Goal: Transaction & Acquisition: Register for event/course

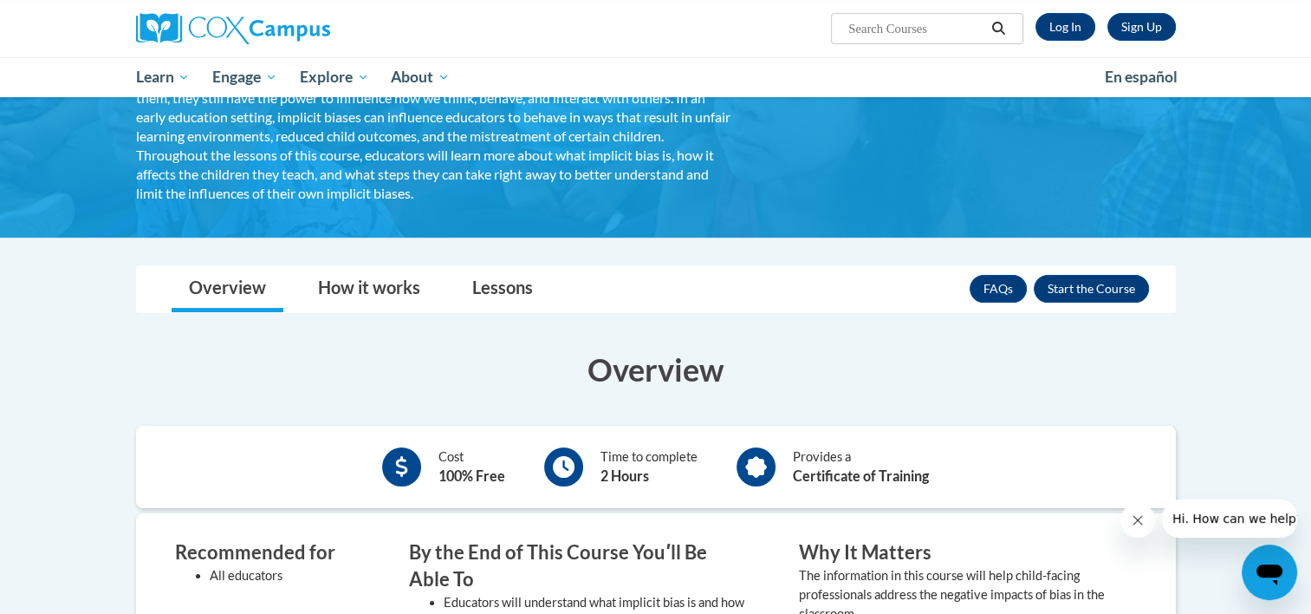
scroll to position [173, 0]
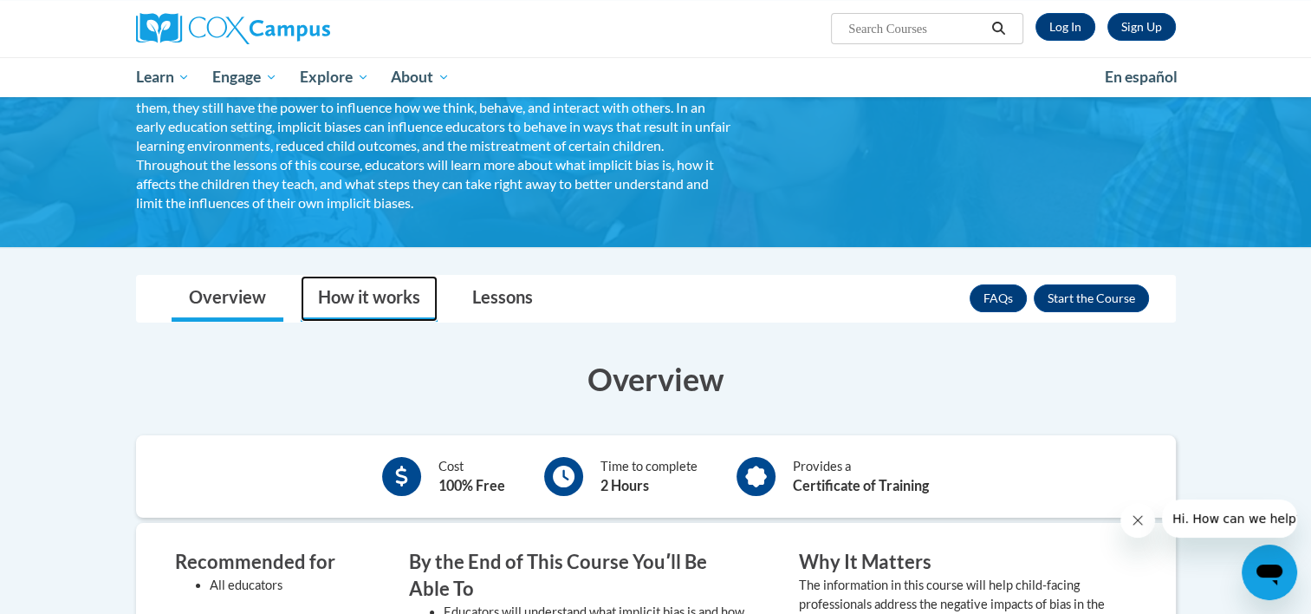
click at [400, 313] on link "How it works" at bounding box center [369, 299] width 137 height 46
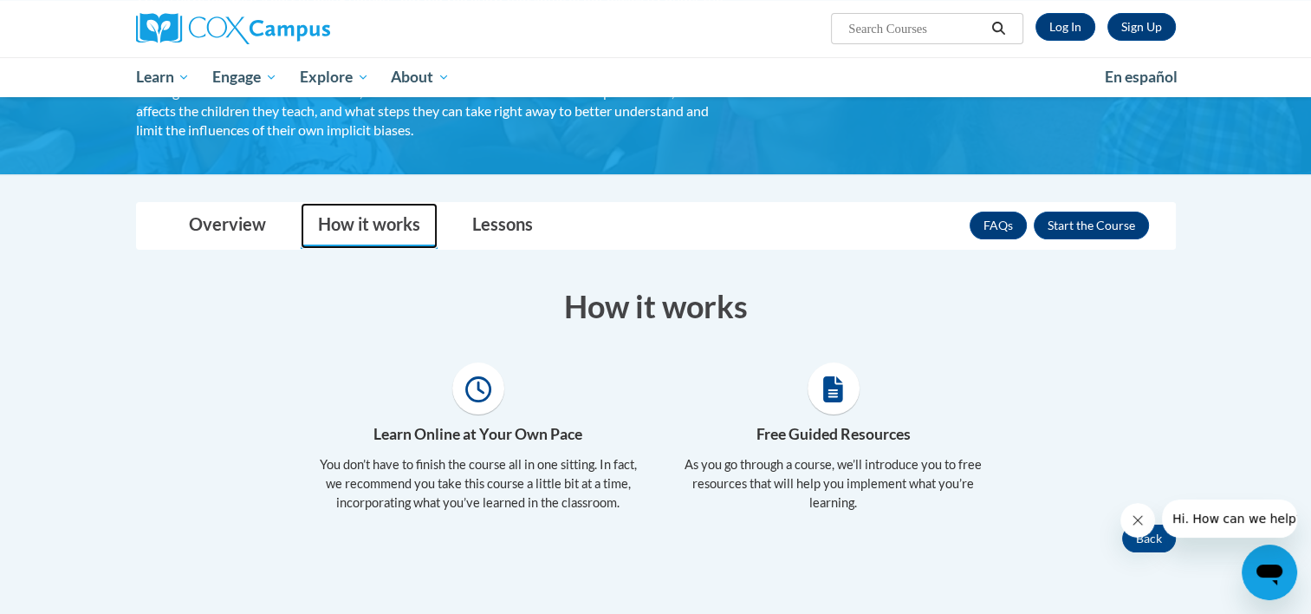
scroll to position [347, 0]
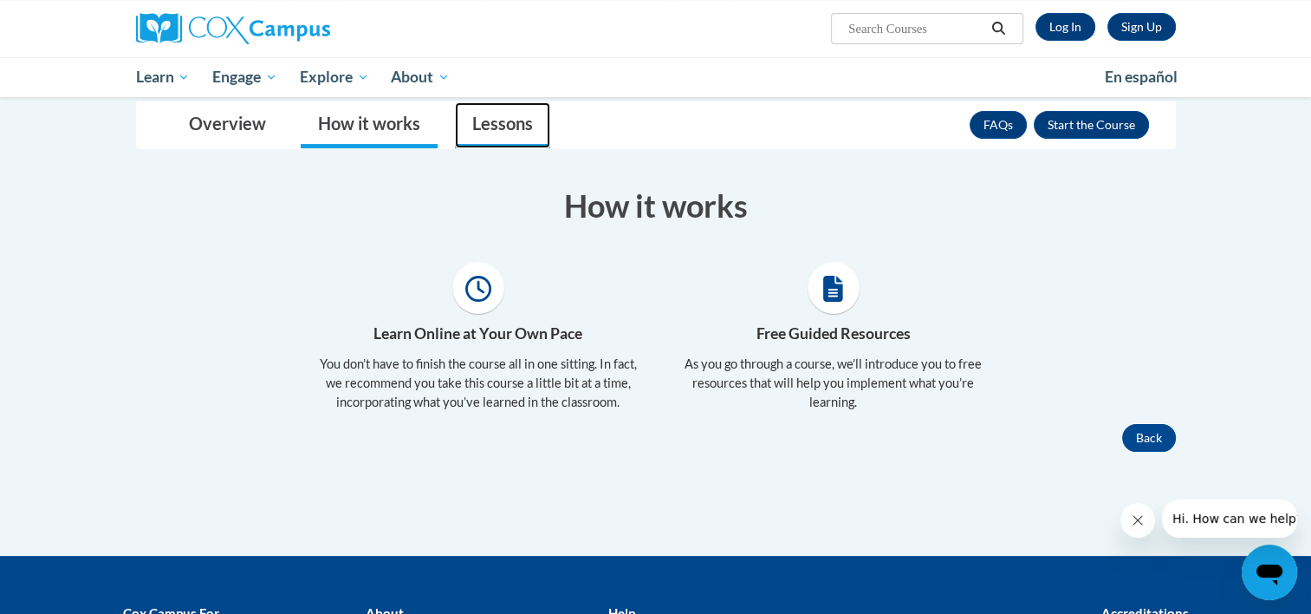
click at [494, 136] on link "Lessons" at bounding box center [502, 125] width 95 height 46
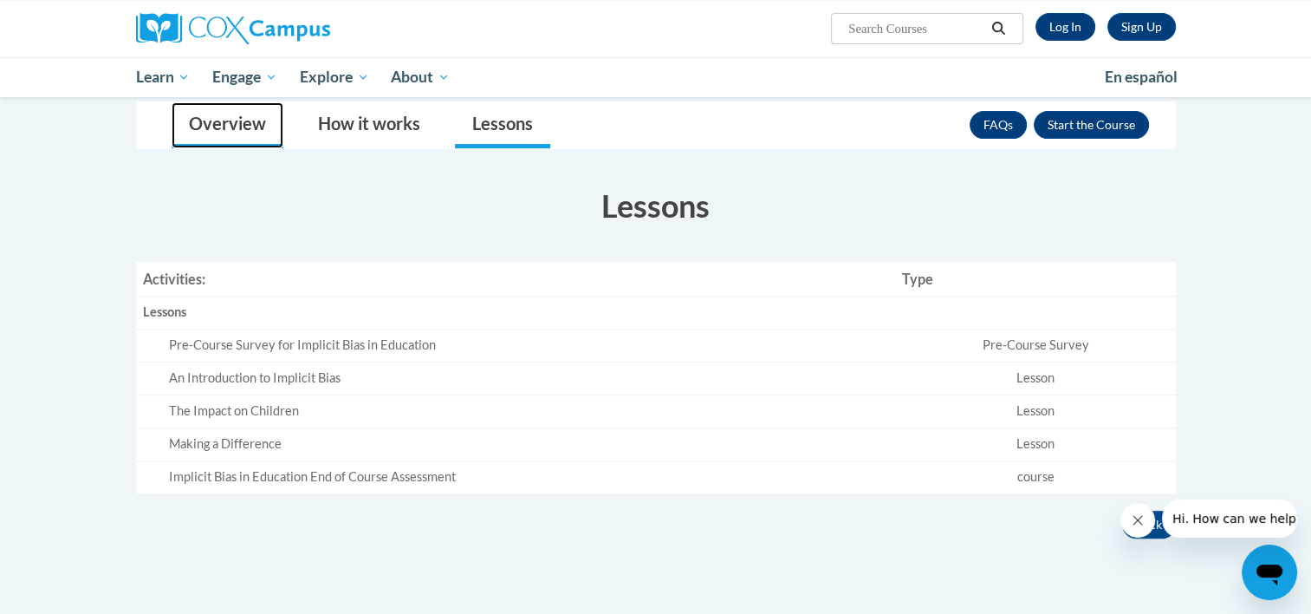
click at [211, 127] on link "Overview" at bounding box center [228, 125] width 112 height 46
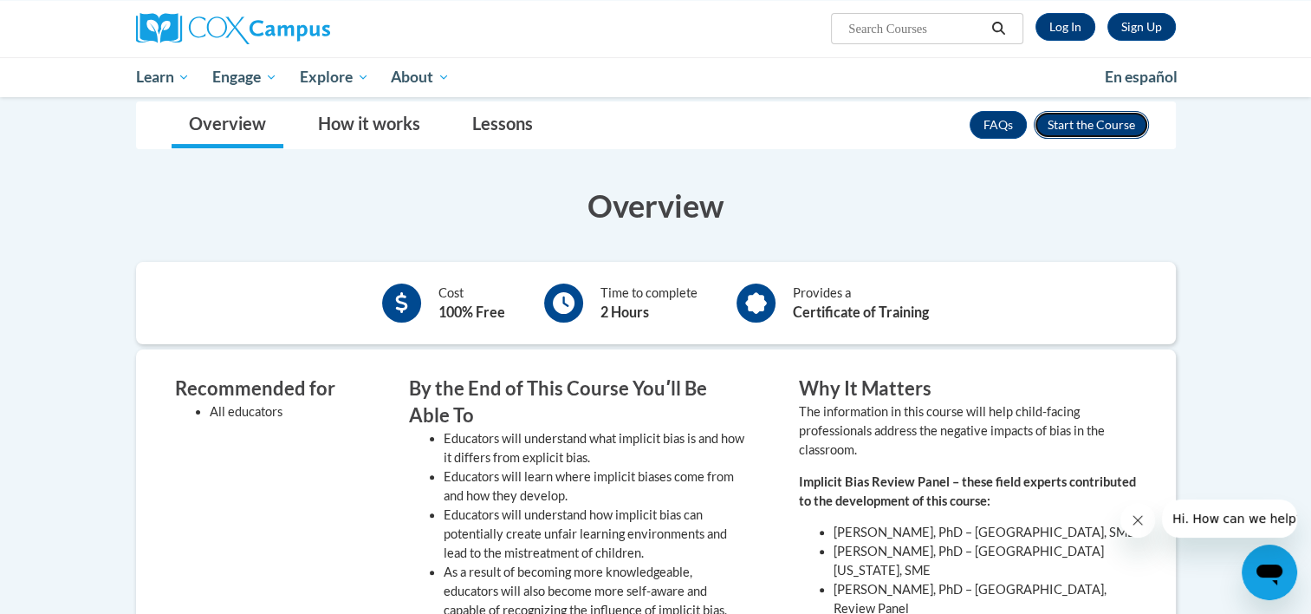
click at [1089, 125] on button "Enroll" at bounding box center [1091, 125] width 115 height 28
